Goal: Task Accomplishment & Management: Use online tool/utility

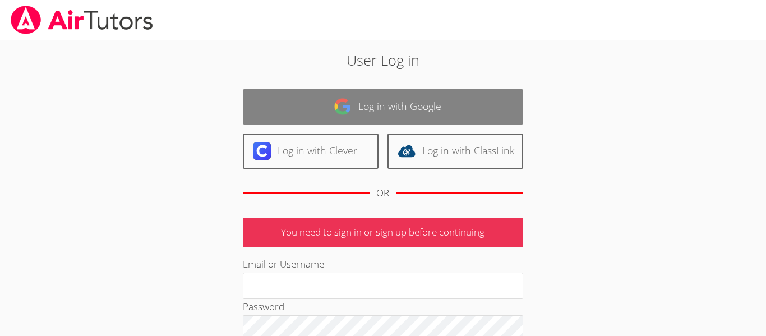
click at [339, 106] on img at bounding box center [343, 107] width 18 height 18
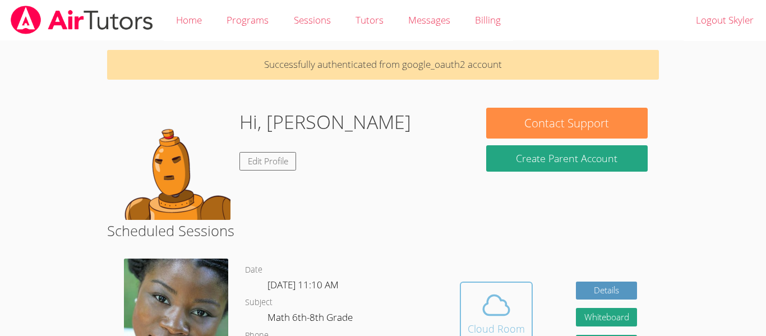
click at [503, 318] on icon at bounding box center [496, 304] width 31 height 31
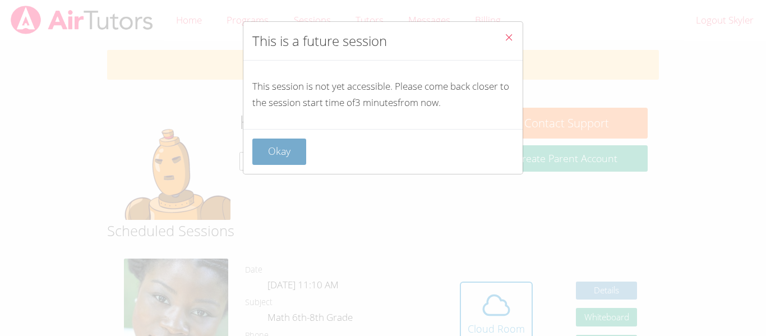
click at [266, 142] on button "Okay" at bounding box center [279, 152] width 54 height 26
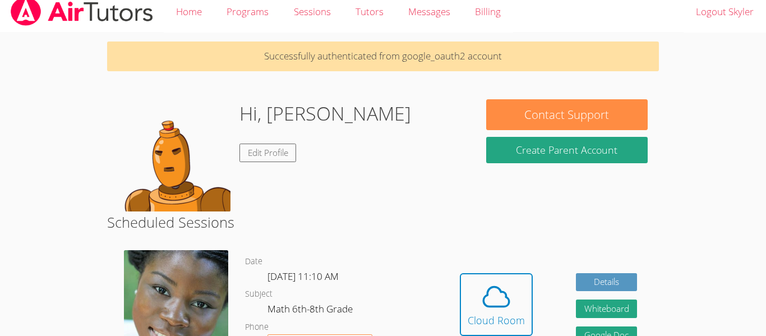
click at [490, 271] on div "Hidden Cloud Room Details Whiteboard Hidden Google Doc" at bounding box center [548, 313] width 220 height 142
click at [487, 283] on icon at bounding box center [496, 296] width 31 height 31
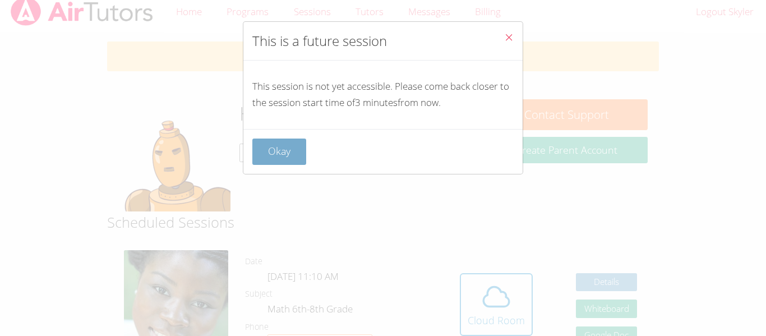
click at [287, 158] on button "Okay" at bounding box center [279, 152] width 54 height 26
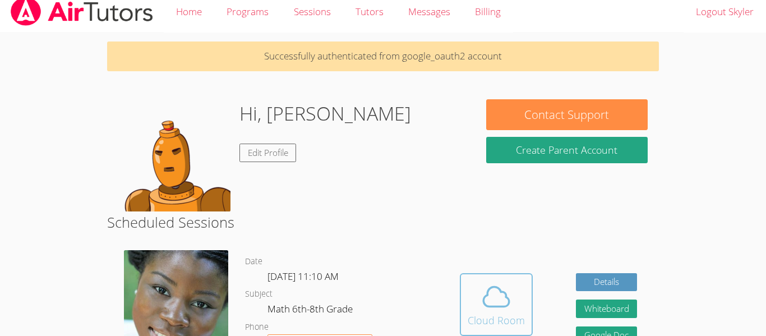
click at [473, 289] on span at bounding box center [496, 296] width 57 height 31
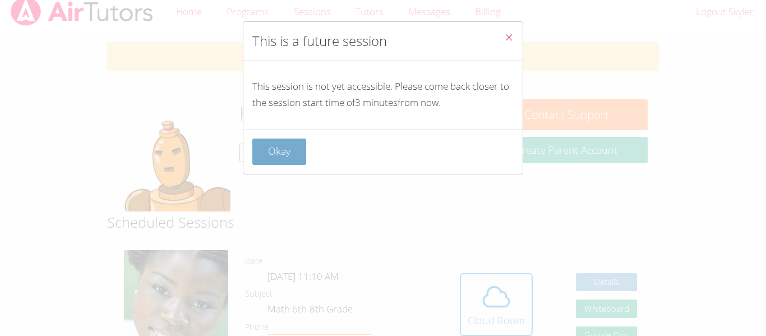
click at [284, 156] on button "Okay" at bounding box center [279, 152] width 54 height 26
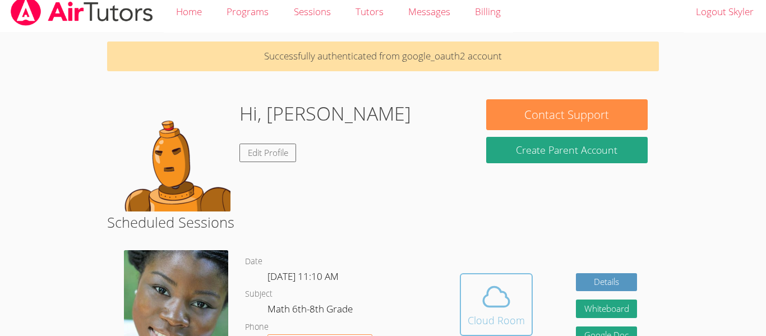
click at [503, 299] on icon at bounding box center [496, 296] width 31 height 31
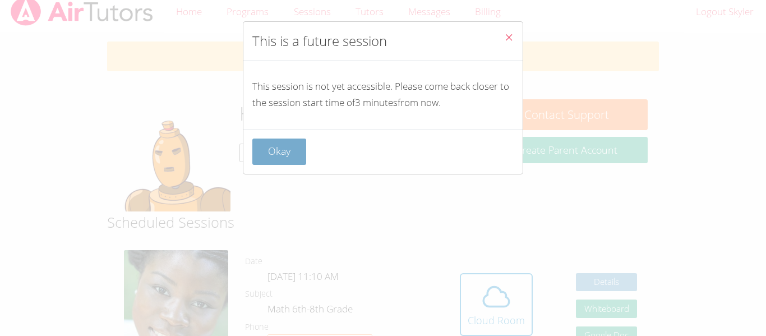
click at [297, 151] on button "Okay" at bounding box center [279, 152] width 54 height 26
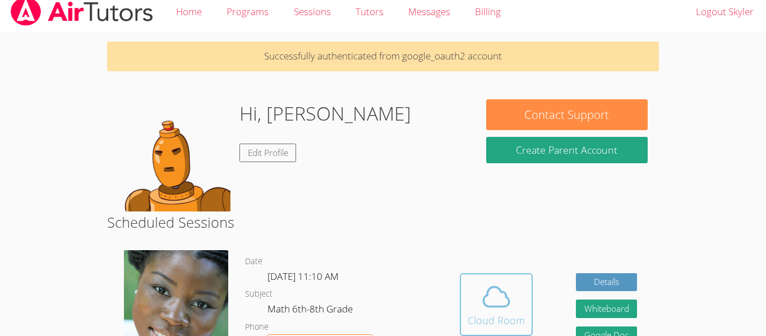
click at [521, 315] on div "Cloud Room" at bounding box center [496, 320] width 57 height 16
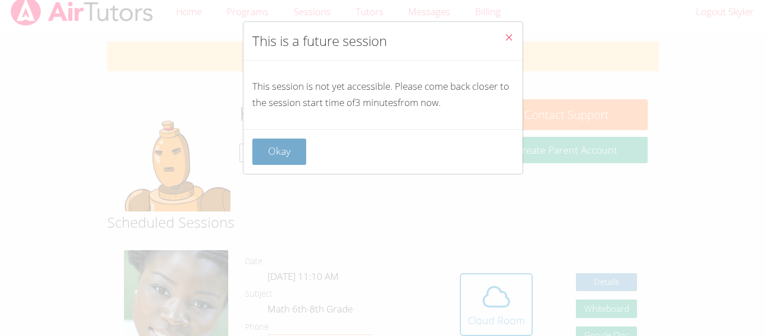
click at [282, 148] on button "Okay" at bounding box center [279, 152] width 54 height 26
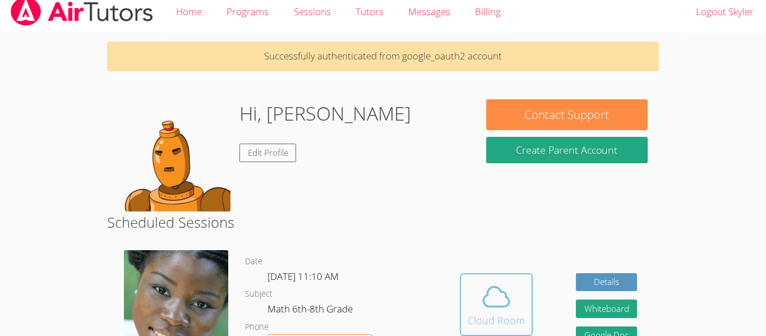
click at [508, 315] on div "Cloud Room" at bounding box center [496, 320] width 57 height 16
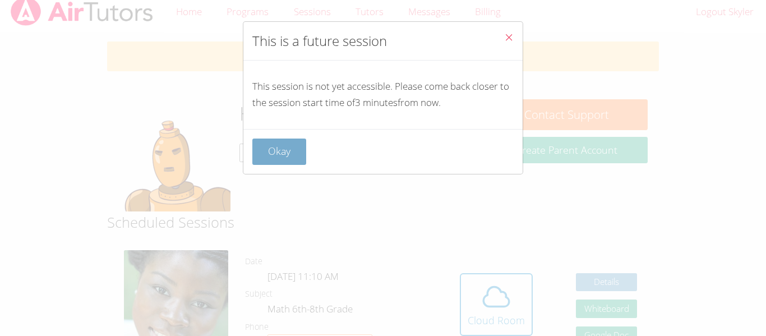
click at [305, 156] on button "Okay" at bounding box center [279, 152] width 54 height 26
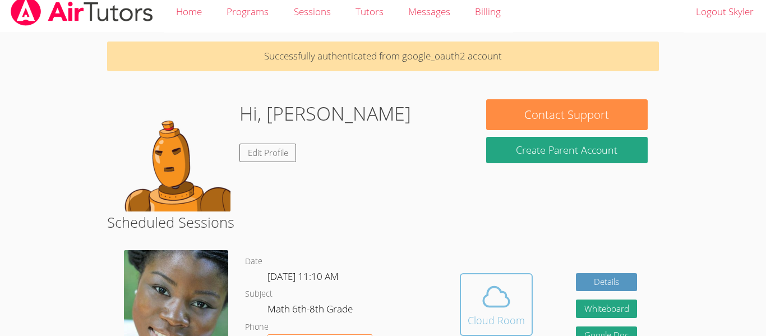
click at [513, 328] on div "Cloud Room" at bounding box center [496, 320] width 57 height 16
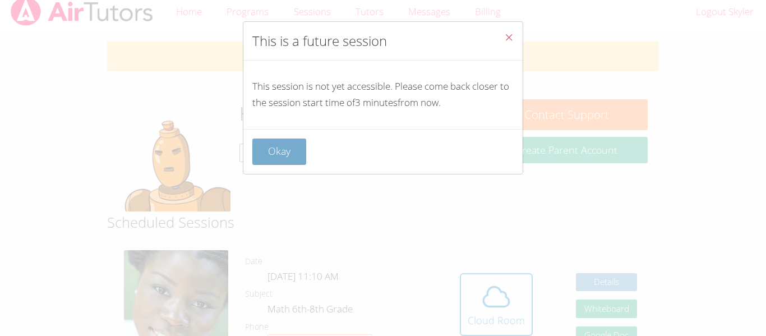
click at [289, 142] on button "Okay" at bounding box center [279, 152] width 54 height 26
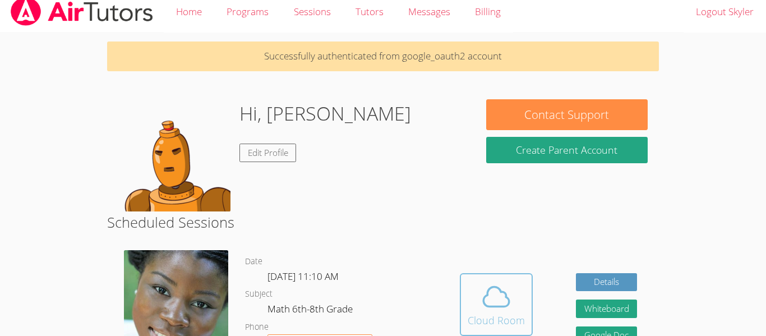
click at [487, 287] on icon at bounding box center [496, 296] width 31 height 31
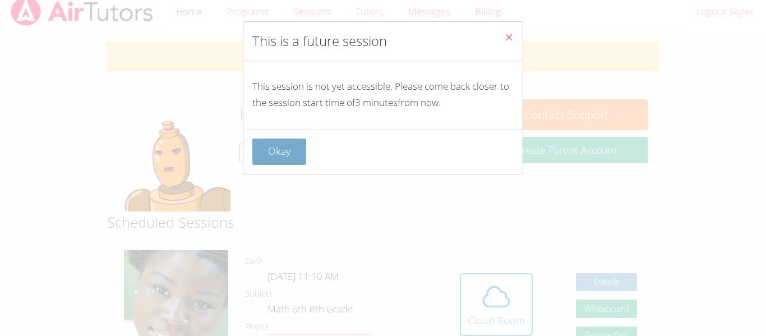
click at [296, 145] on button "Okay" at bounding box center [279, 152] width 54 height 26
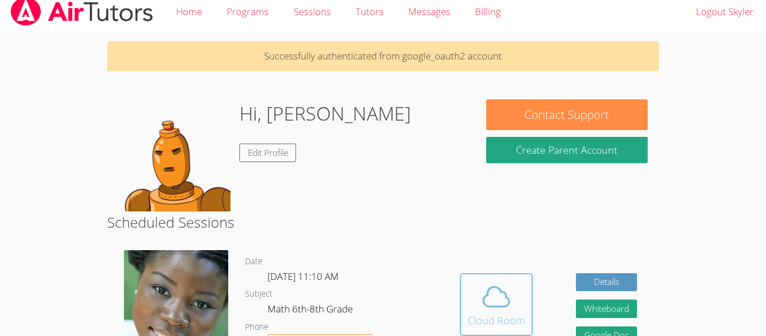
click at [497, 310] on icon at bounding box center [496, 296] width 31 height 31
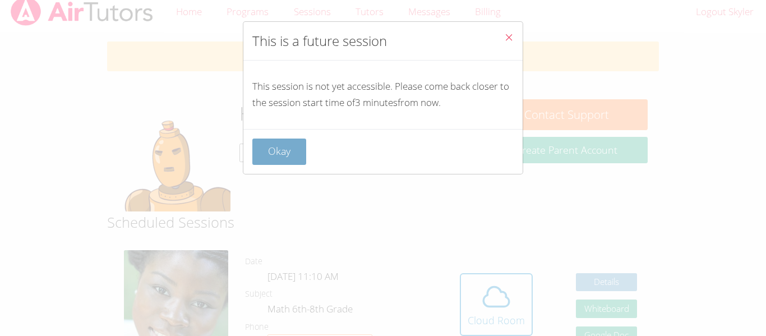
click at [288, 156] on button "Okay" at bounding box center [279, 152] width 54 height 26
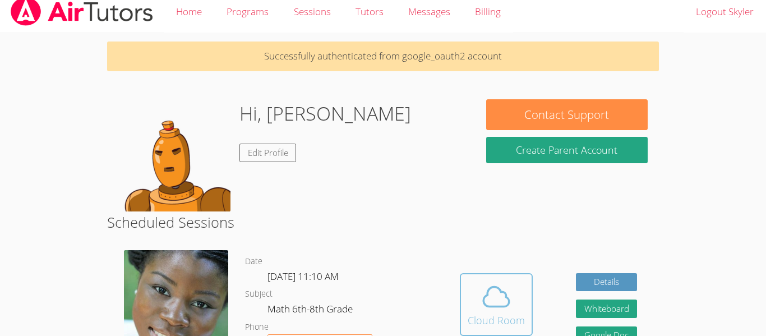
click at [494, 311] on icon at bounding box center [496, 296] width 31 height 31
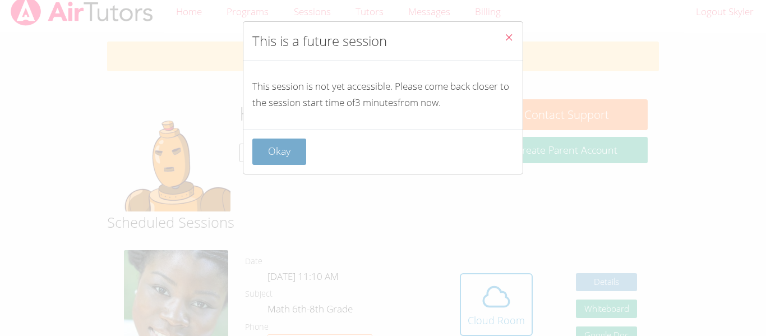
click at [294, 144] on button "Okay" at bounding box center [279, 152] width 54 height 26
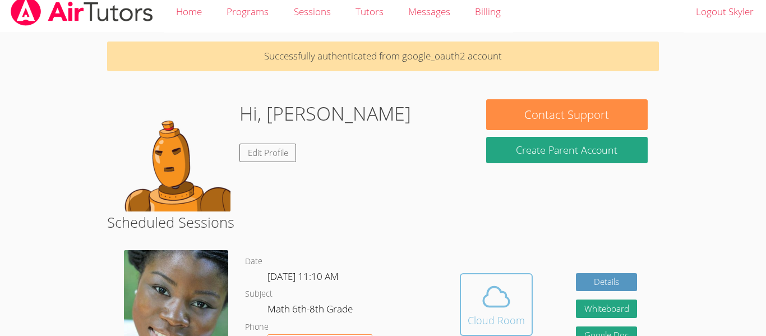
click at [495, 284] on icon at bounding box center [496, 296] width 31 height 31
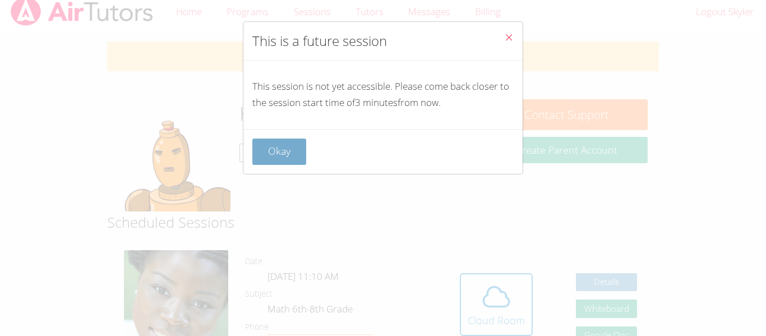
click at [294, 141] on button "Okay" at bounding box center [279, 152] width 54 height 26
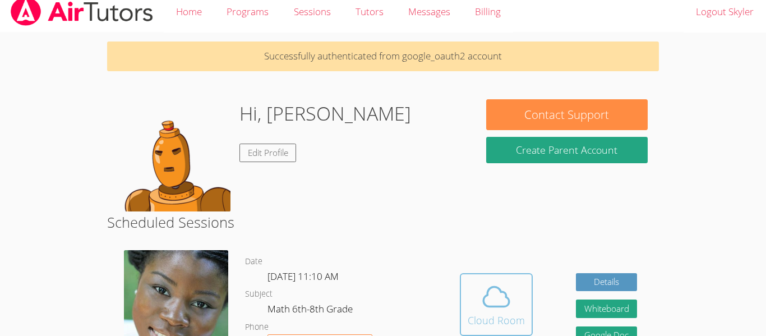
click at [486, 308] on icon at bounding box center [496, 296] width 31 height 31
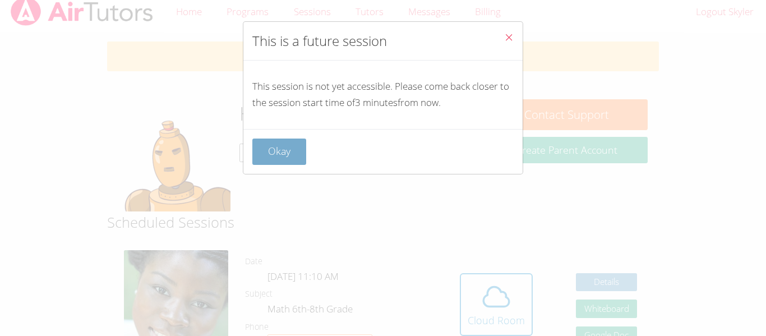
click at [292, 148] on button "Okay" at bounding box center [279, 152] width 54 height 26
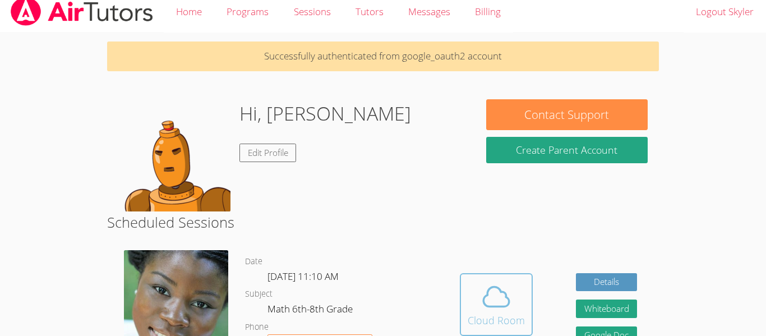
click at [481, 293] on icon at bounding box center [496, 296] width 31 height 31
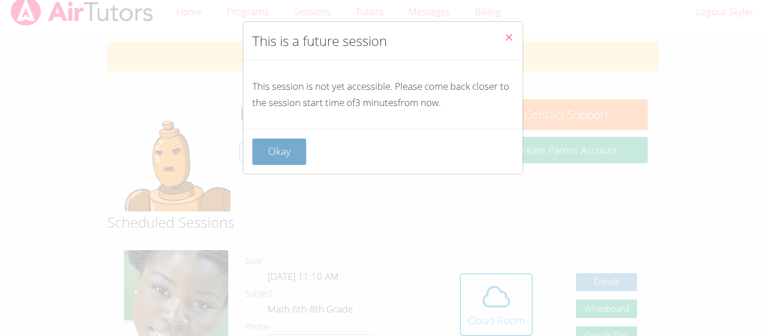
click at [297, 151] on button "Okay" at bounding box center [279, 152] width 54 height 26
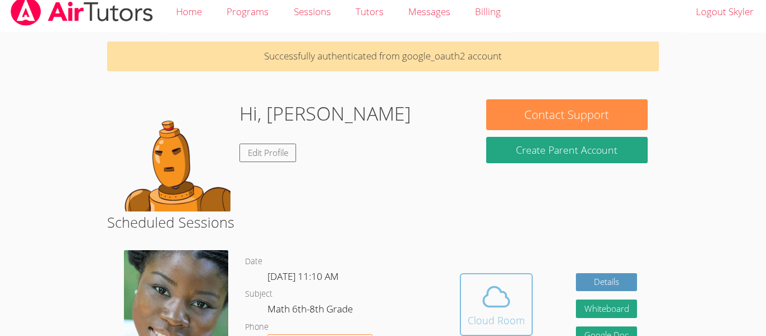
click at [492, 283] on icon at bounding box center [496, 296] width 31 height 31
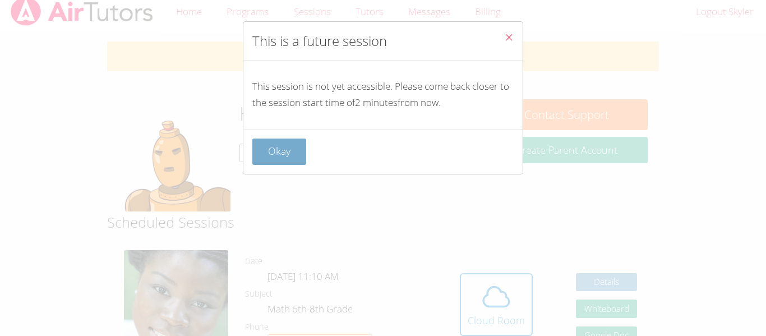
click at [285, 145] on button "Okay" at bounding box center [279, 152] width 54 height 26
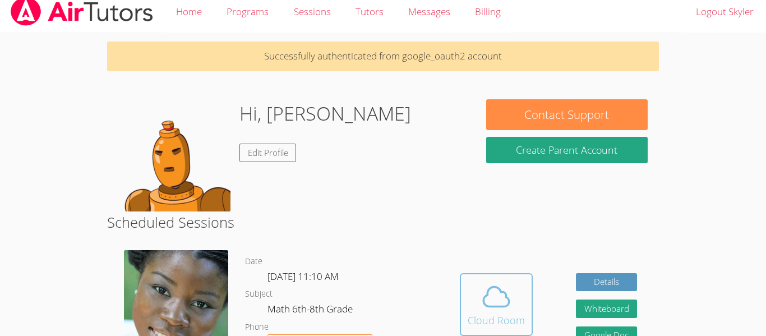
click at [481, 315] on div "Cloud Room" at bounding box center [496, 320] width 57 height 16
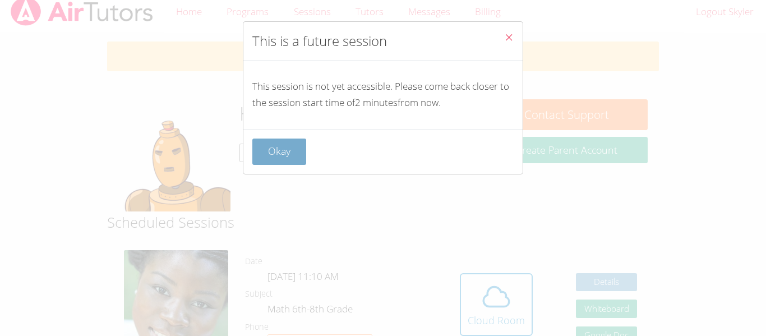
click at [293, 148] on button "Okay" at bounding box center [279, 152] width 54 height 26
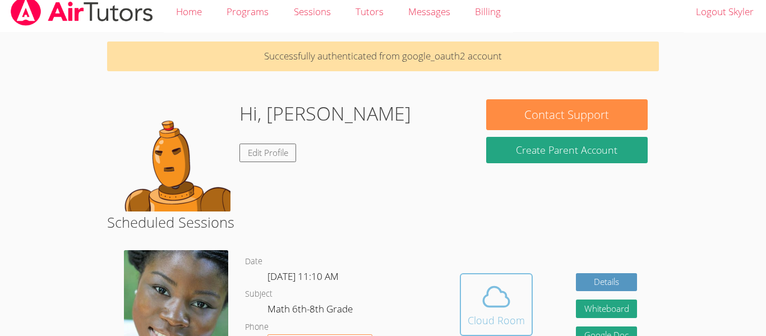
click at [495, 298] on icon at bounding box center [496, 296] width 31 height 31
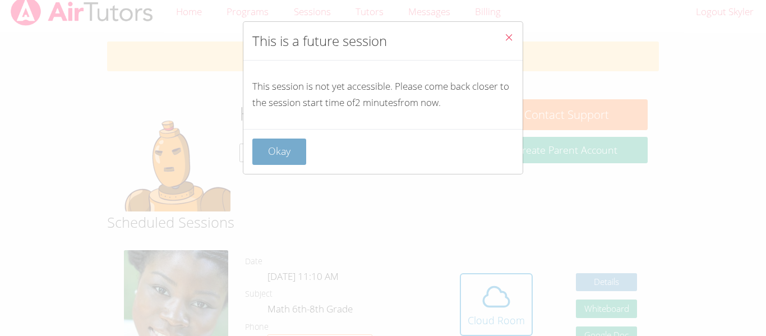
click at [285, 148] on button "Okay" at bounding box center [279, 152] width 54 height 26
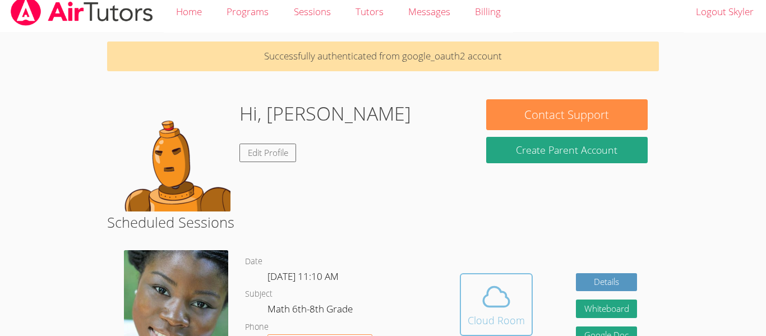
click at [485, 290] on icon at bounding box center [496, 296] width 31 height 31
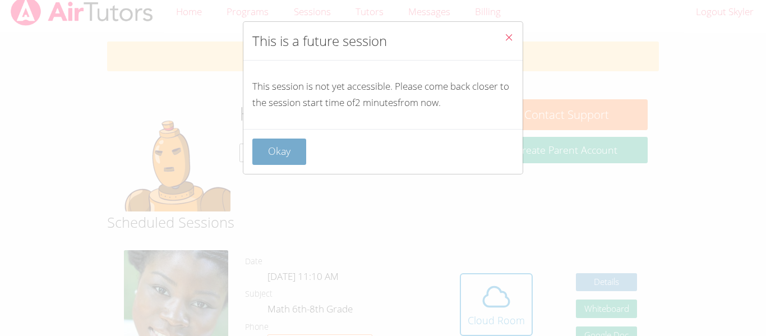
click at [297, 148] on button "Okay" at bounding box center [279, 152] width 54 height 26
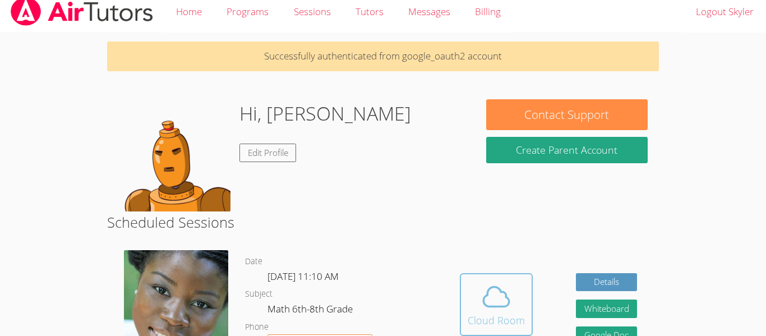
click at [479, 312] on div "Cloud Room" at bounding box center [496, 320] width 57 height 16
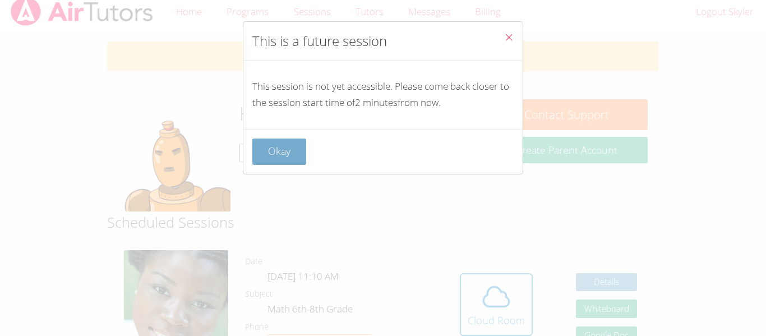
click at [275, 146] on button "Okay" at bounding box center [279, 152] width 54 height 26
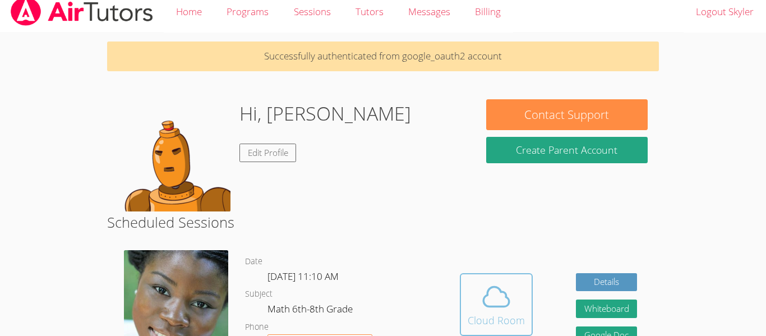
click at [485, 287] on icon at bounding box center [496, 296] width 31 height 31
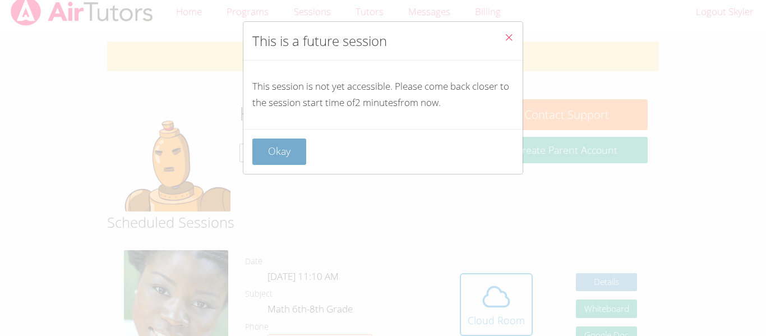
click at [304, 152] on button "Okay" at bounding box center [279, 152] width 54 height 26
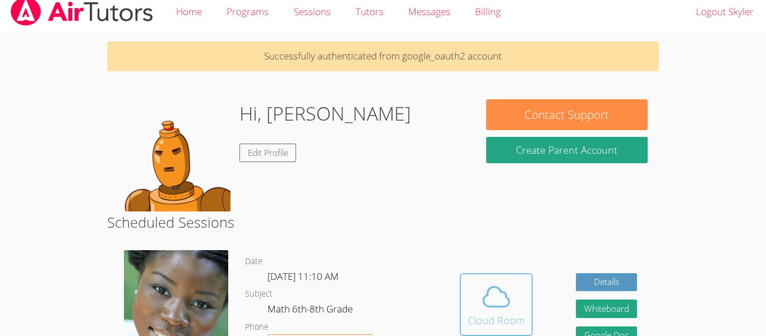
click at [489, 297] on icon at bounding box center [496, 296] width 31 height 31
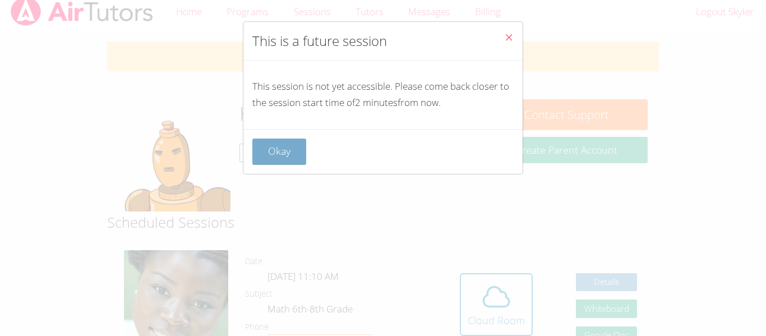
click at [298, 148] on button "Okay" at bounding box center [279, 152] width 54 height 26
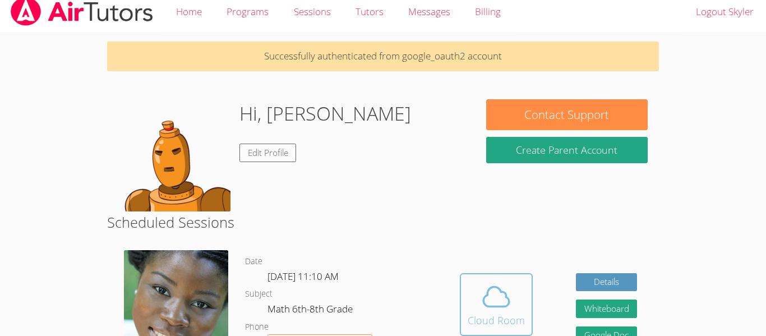
click at [479, 282] on span at bounding box center [496, 296] width 57 height 31
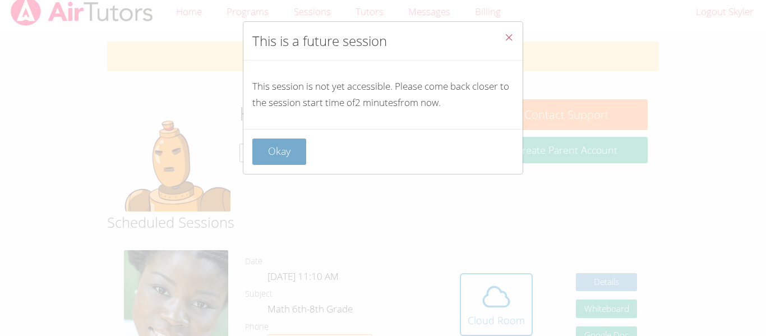
click at [284, 156] on button "Okay" at bounding box center [279, 152] width 54 height 26
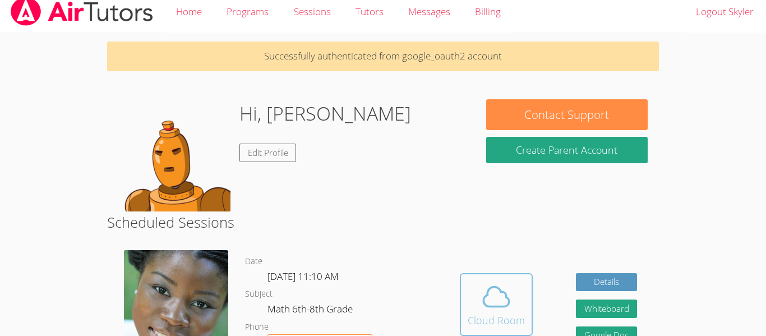
click at [476, 283] on span at bounding box center [496, 296] width 57 height 31
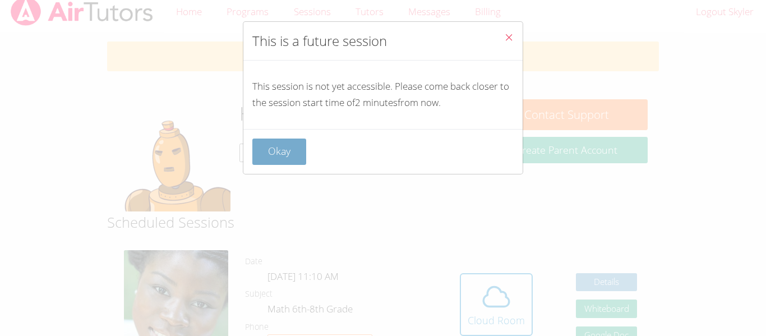
click at [291, 143] on button "Okay" at bounding box center [279, 152] width 54 height 26
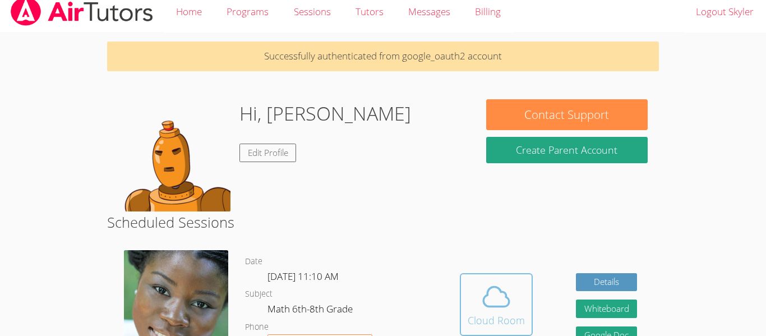
click at [464, 278] on button "Cloud Room" at bounding box center [496, 304] width 73 height 63
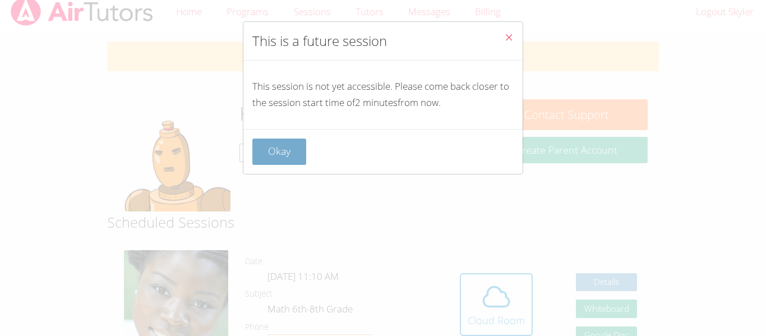
click at [284, 153] on button "Okay" at bounding box center [279, 152] width 54 height 26
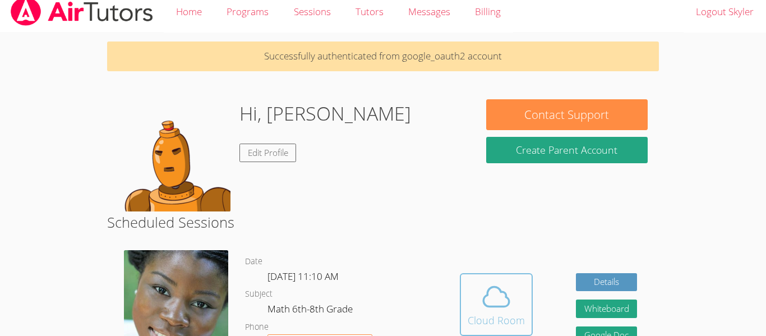
click at [479, 278] on button "Cloud Room" at bounding box center [496, 304] width 73 height 63
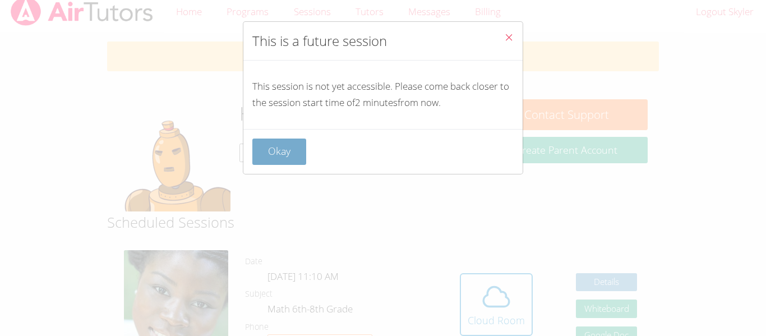
click at [301, 158] on button "Okay" at bounding box center [279, 152] width 54 height 26
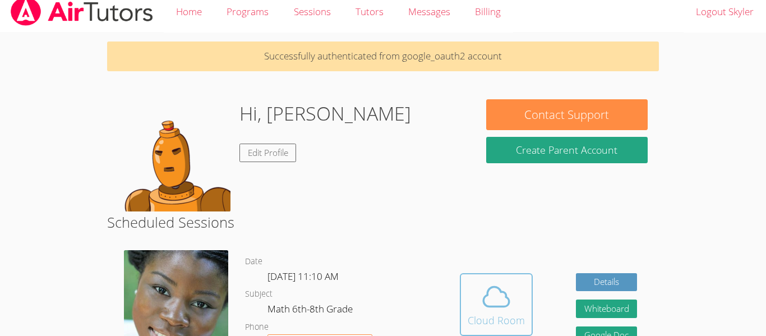
click at [482, 287] on icon at bounding box center [496, 296] width 31 height 31
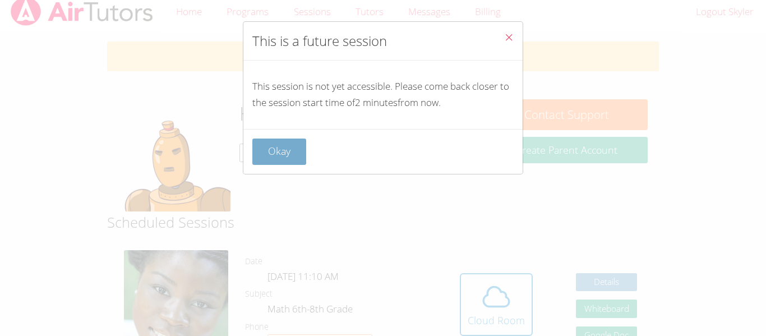
click at [288, 155] on button "Okay" at bounding box center [279, 152] width 54 height 26
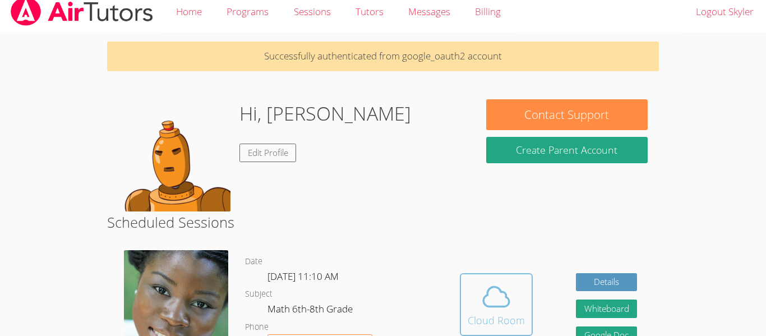
click at [487, 288] on icon at bounding box center [496, 296] width 31 height 31
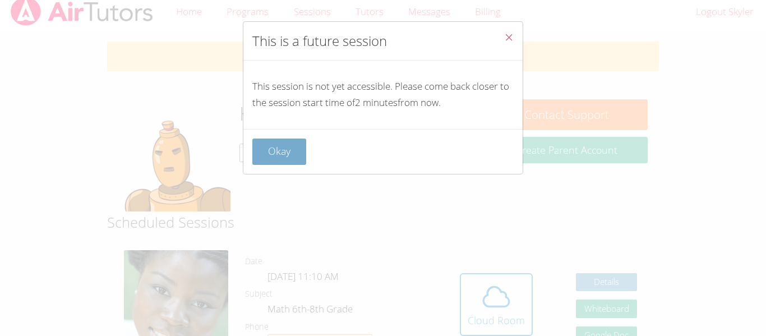
click at [296, 148] on button "Okay" at bounding box center [279, 152] width 54 height 26
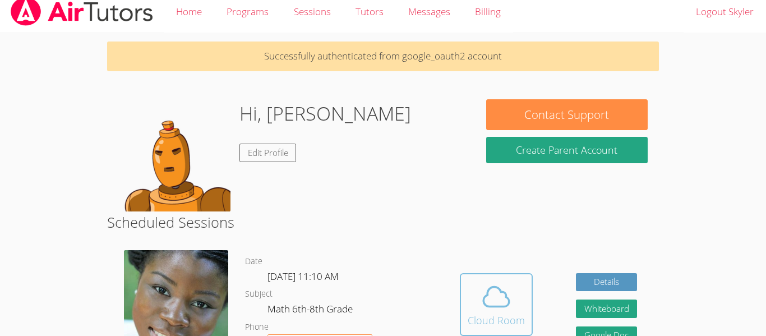
click at [509, 330] on button "Cloud Room" at bounding box center [496, 304] width 73 height 63
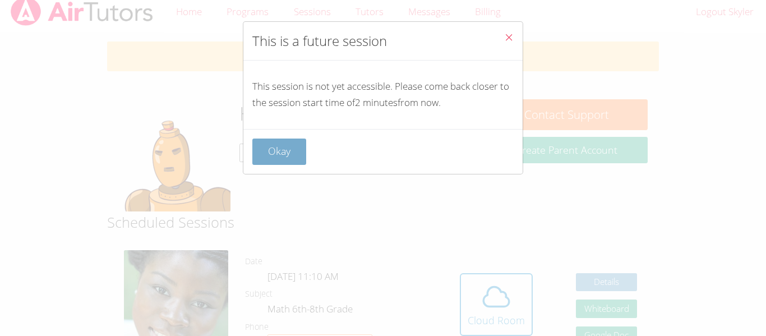
click at [294, 154] on button "Okay" at bounding box center [279, 152] width 54 height 26
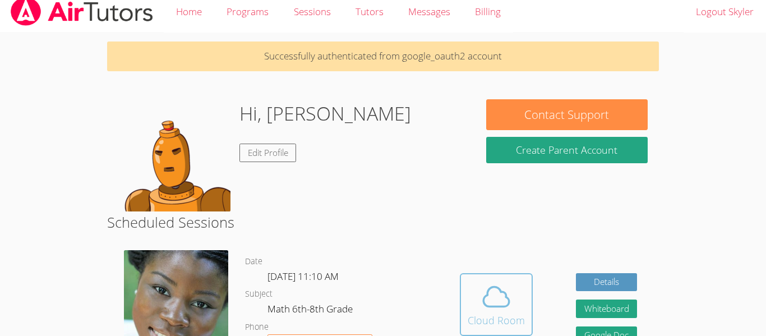
click at [467, 274] on button "Cloud Room" at bounding box center [496, 304] width 73 height 63
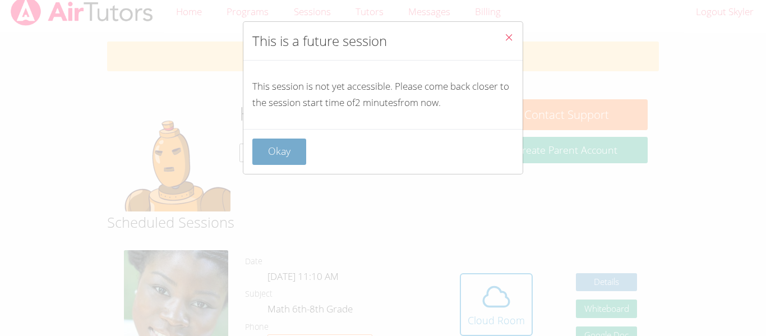
click at [298, 147] on button "Okay" at bounding box center [279, 152] width 54 height 26
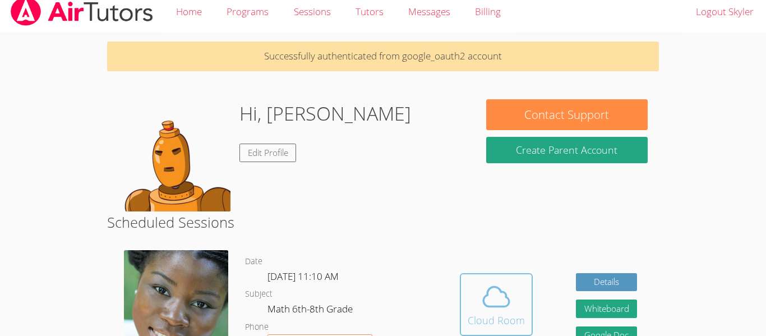
click at [500, 306] on icon at bounding box center [496, 297] width 26 height 20
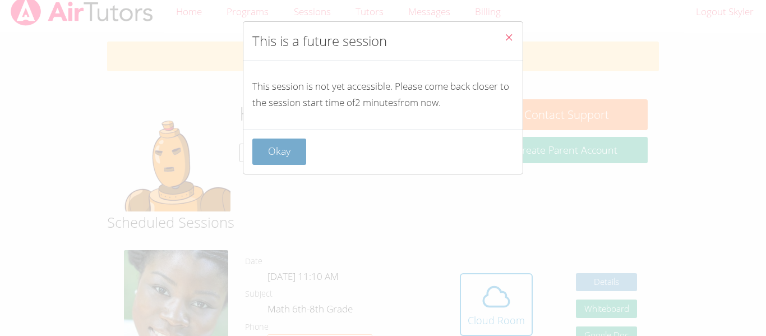
click at [280, 152] on button "Okay" at bounding box center [279, 152] width 54 height 26
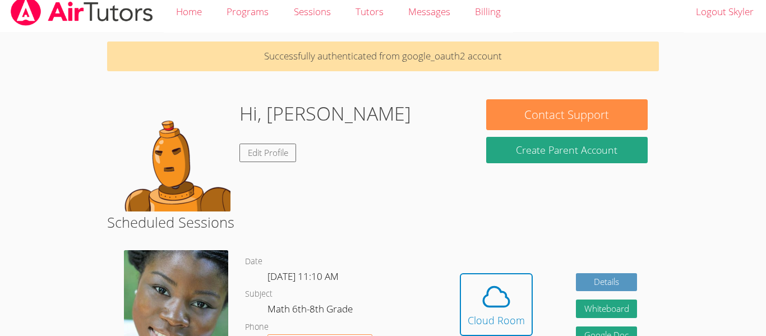
click at [450, 262] on div "Hidden Cloud Room Details Whiteboard Hidden Google Doc" at bounding box center [548, 313] width 220 height 142
click at [481, 296] on icon at bounding box center [496, 296] width 31 height 31
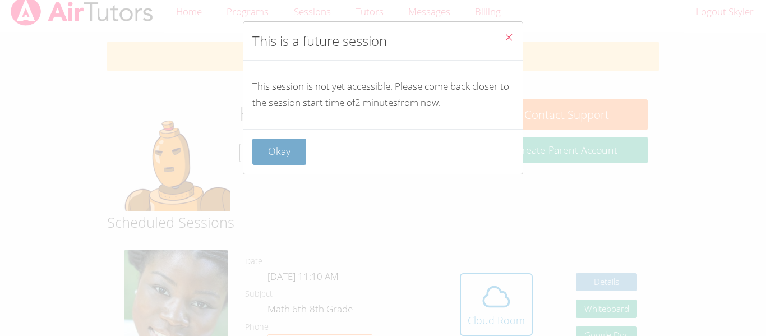
click at [277, 150] on button "Okay" at bounding box center [279, 152] width 54 height 26
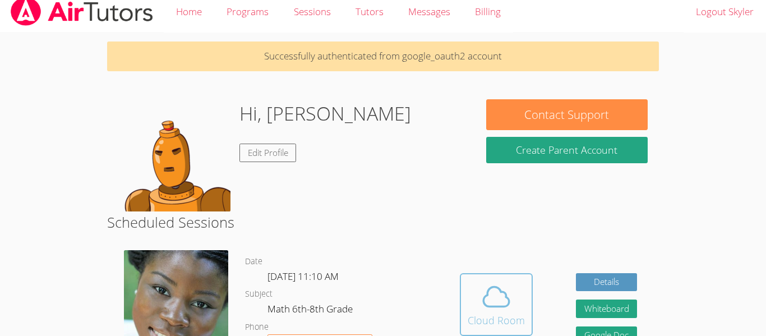
click at [484, 278] on button "Cloud Room" at bounding box center [496, 304] width 73 height 63
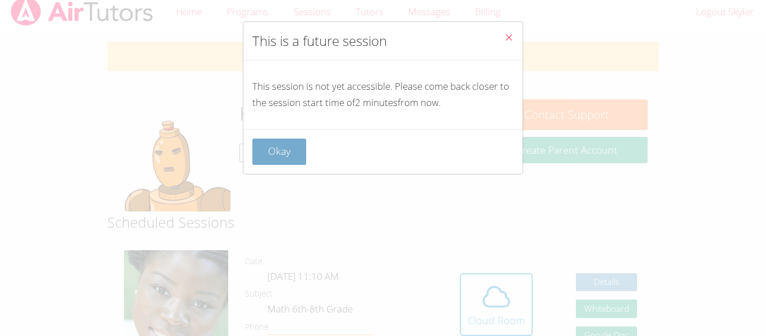
click at [257, 140] on button "Okay" at bounding box center [279, 152] width 54 height 26
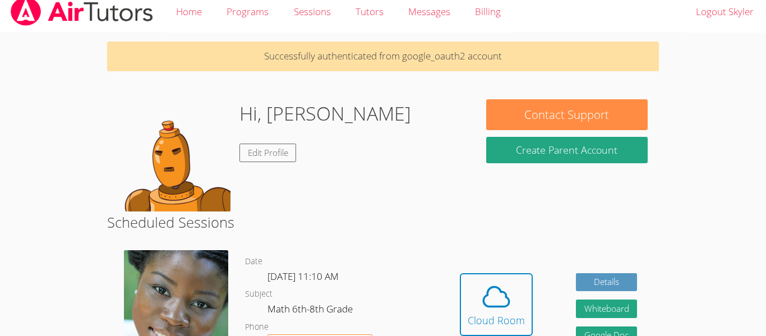
click at [534, 308] on div "Hidden Cloud Room Details Whiteboard Hidden Google Doc" at bounding box center [548, 313] width 220 height 142
click at [520, 310] on span at bounding box center [496, 296] width 57 height 31
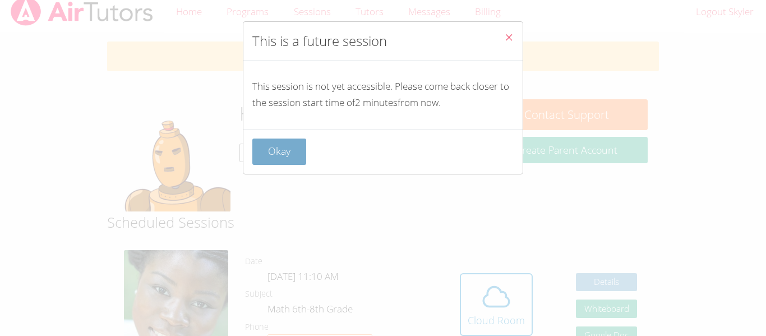
click at [283, 143] on button "Okay" at bounding box center [279, 152] width 54 height 26
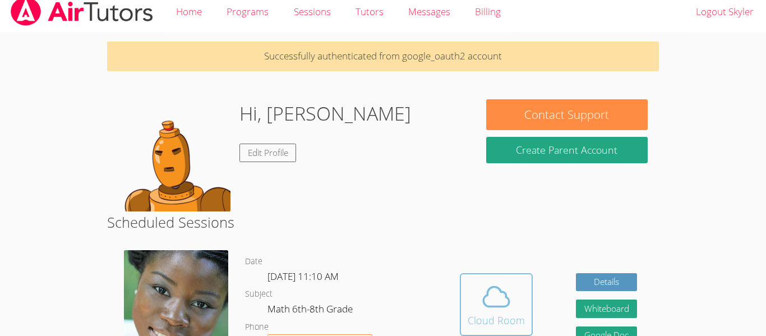
click at [508, 320] on div "Cloud Room" at bounding box center [496, 320] width 57 height 16
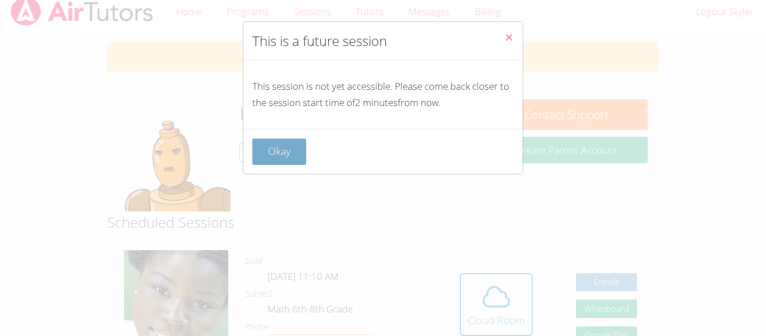
click at [287, 153] on button "Okay" at bounding box center [279, 152] width 54 height 26
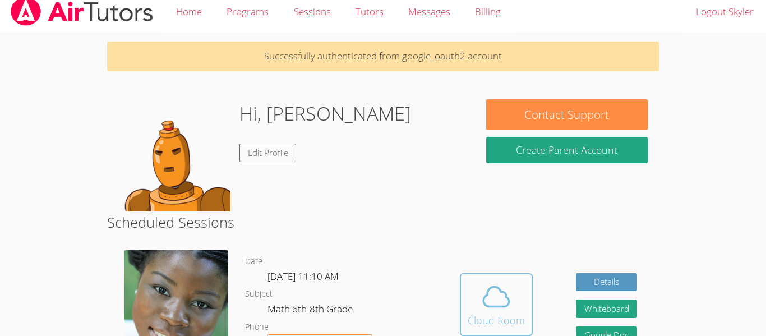
click at [497, 294] on icon at bounding box center [496, 296] width 31 height 31
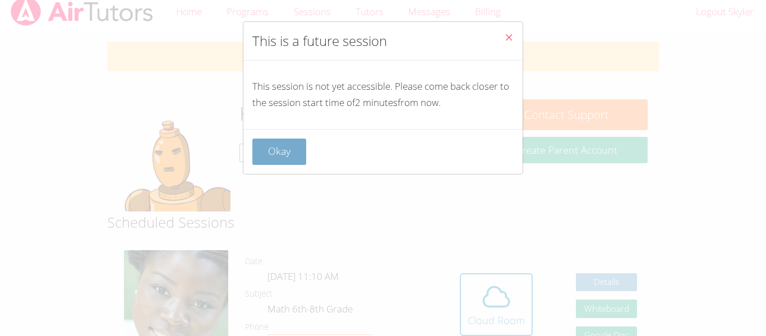
click at [283, 148] on button "Okay" at bounding box center [279, 152] width 54 height 26
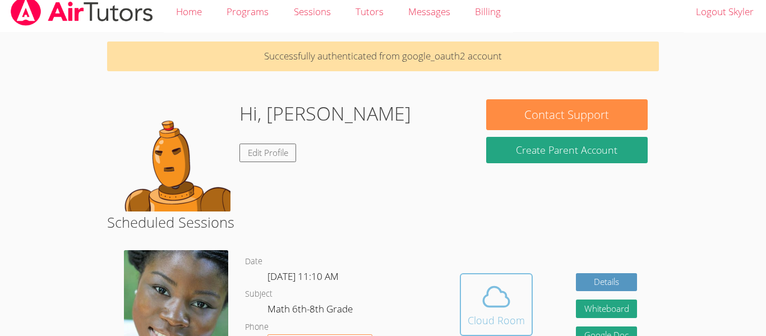
click at [509, 312] on div "Cloud Room" at bounding box center [496, 320] width 57 height 16
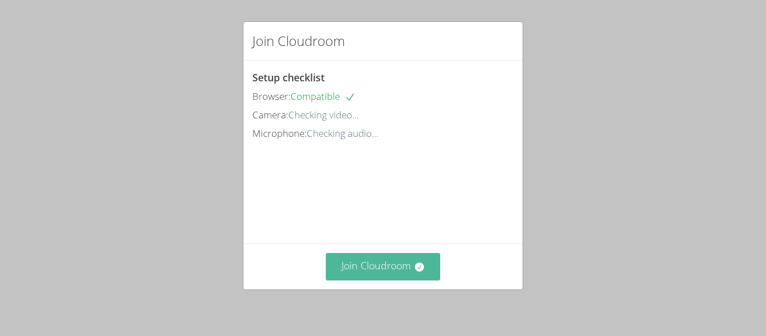
click at [376, 275] on button "Join Cloudroom" at bounding box center [383, 266] width 115 height 27
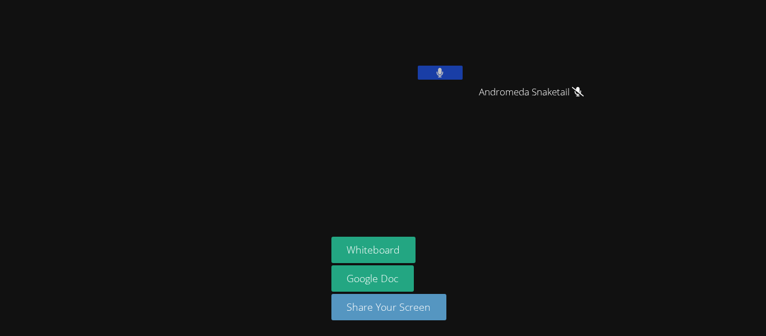
click at [437, 70] on icon at bounding box center [439, 73] width 7 height 10
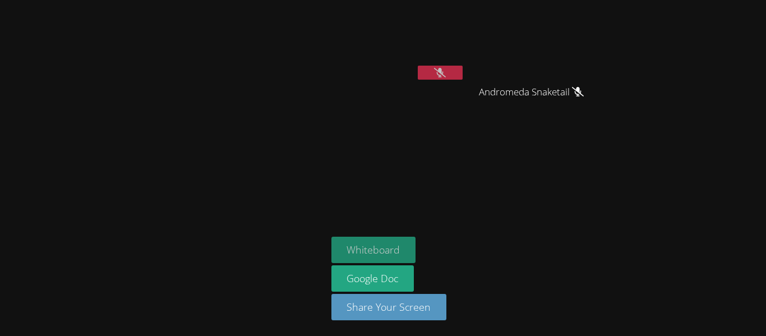
click at [354, 248] on button "Whiteboard" at bounding box center [373, 250] width 85 height 26
